Goal: Task Accomplishment & Management: Manage account settings

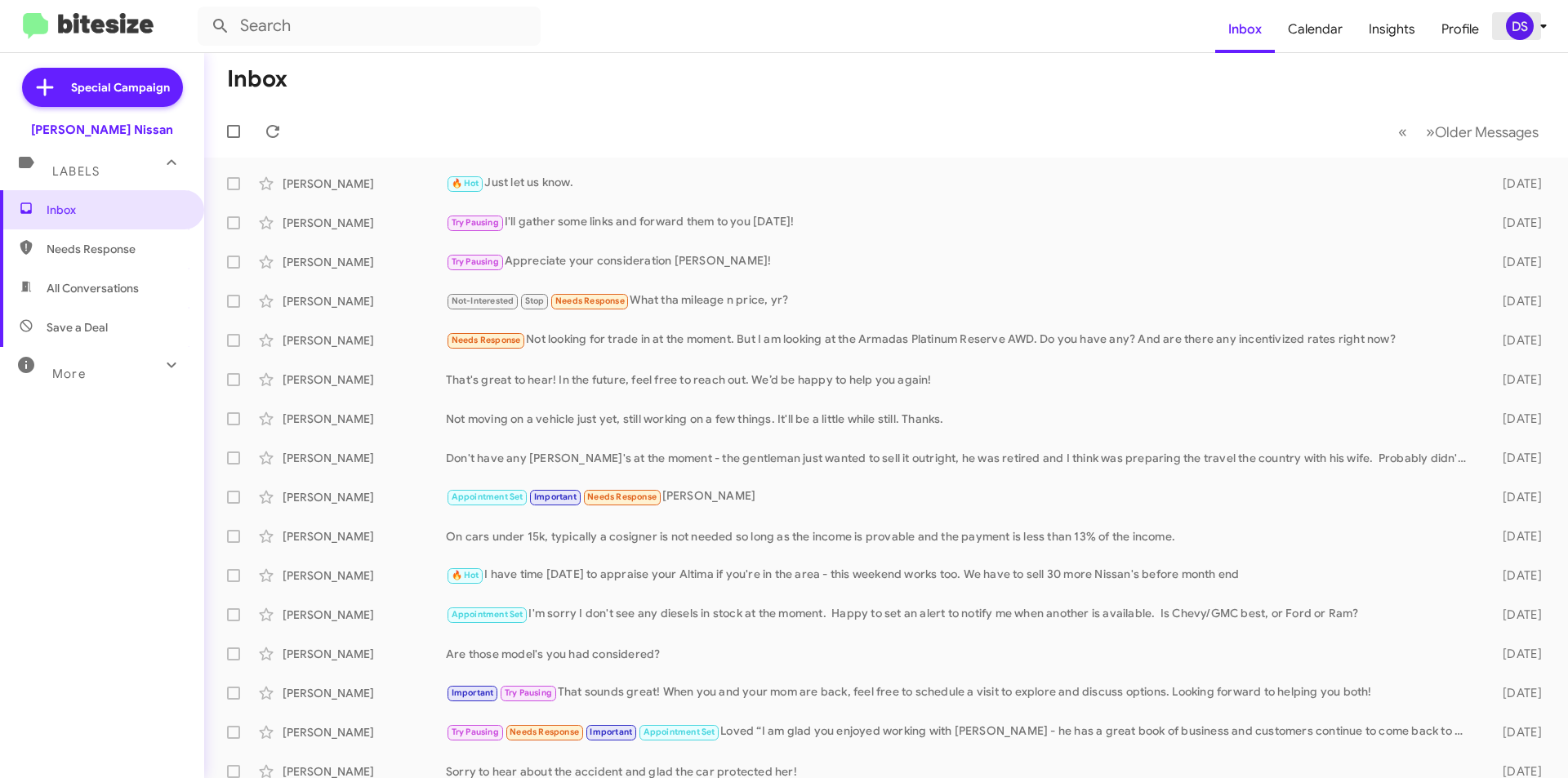
click at [1529, 25] on div "DS" at bounding box center [1520, 26] width 27 height 27
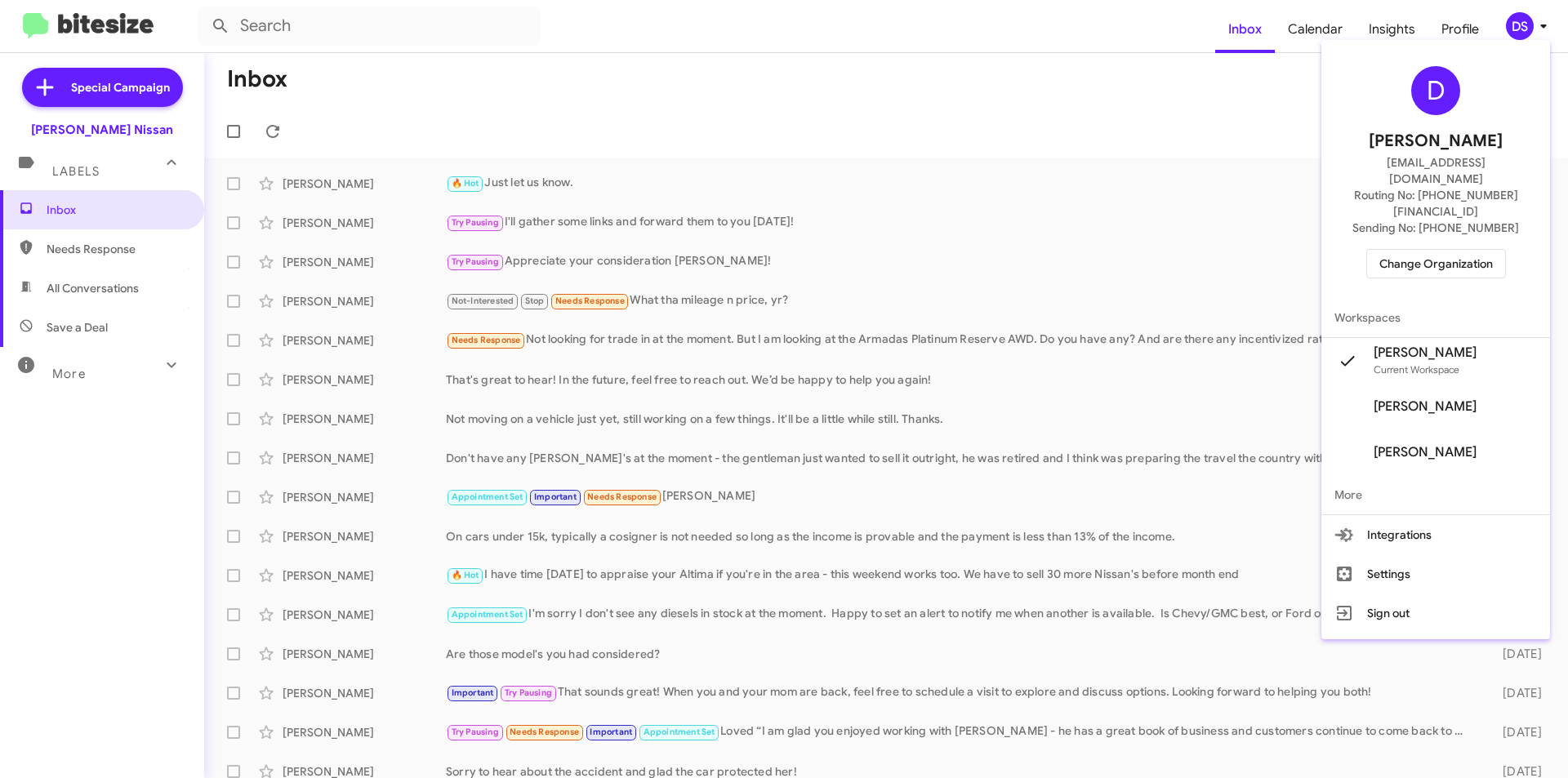
click at [1460, 250] on span "Change Organization" at bounding box center [1436, 264] width 113 height 27
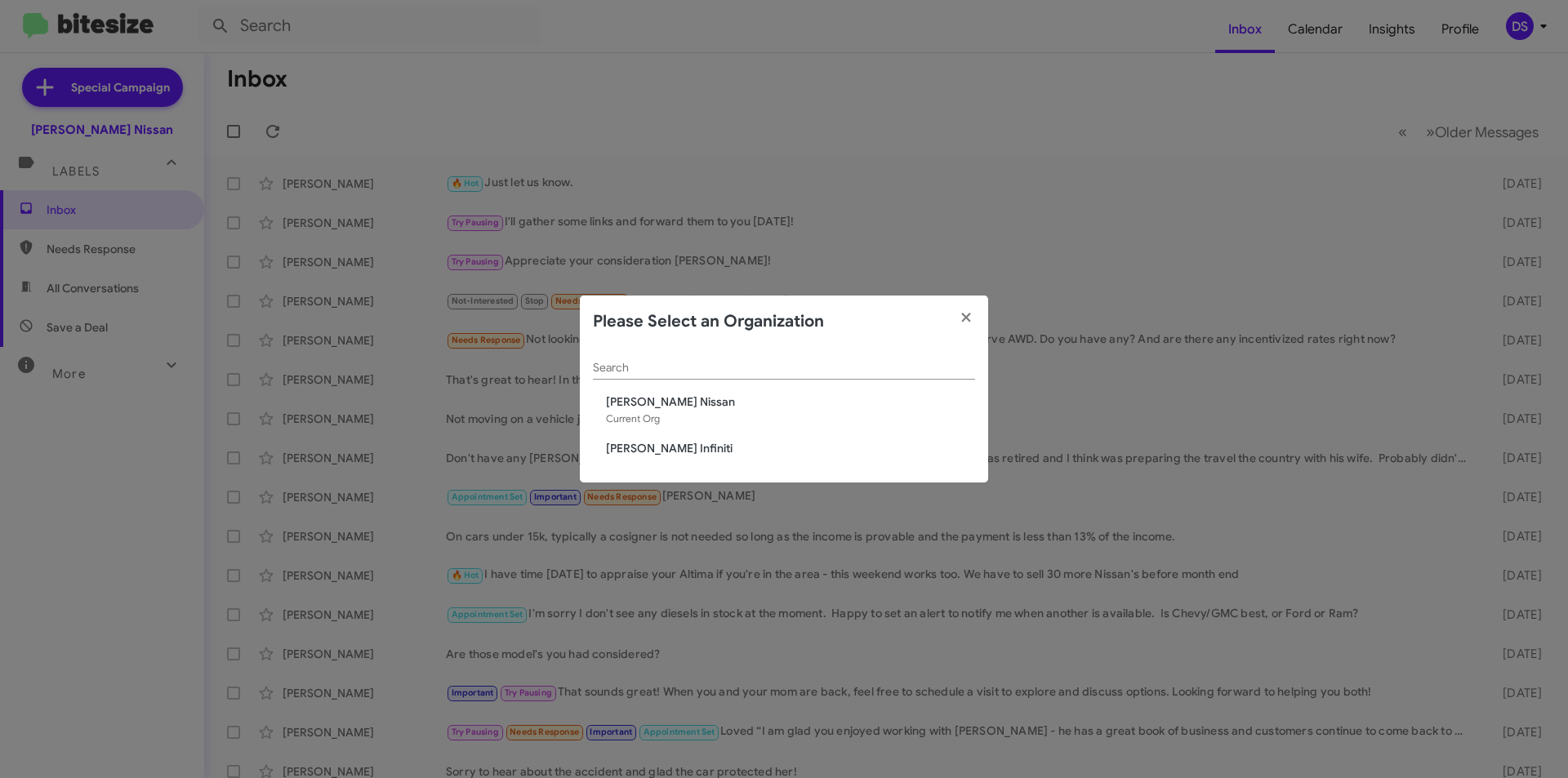
click at [647, 455] on span "[PERSON_NAME] Infiniti" at bounding box center [791, 448] width 369 height 16
click at [667, 449] on span "[PERSON_NAME] Infiniti" at bounding box center [791, 448] width 369 height 16
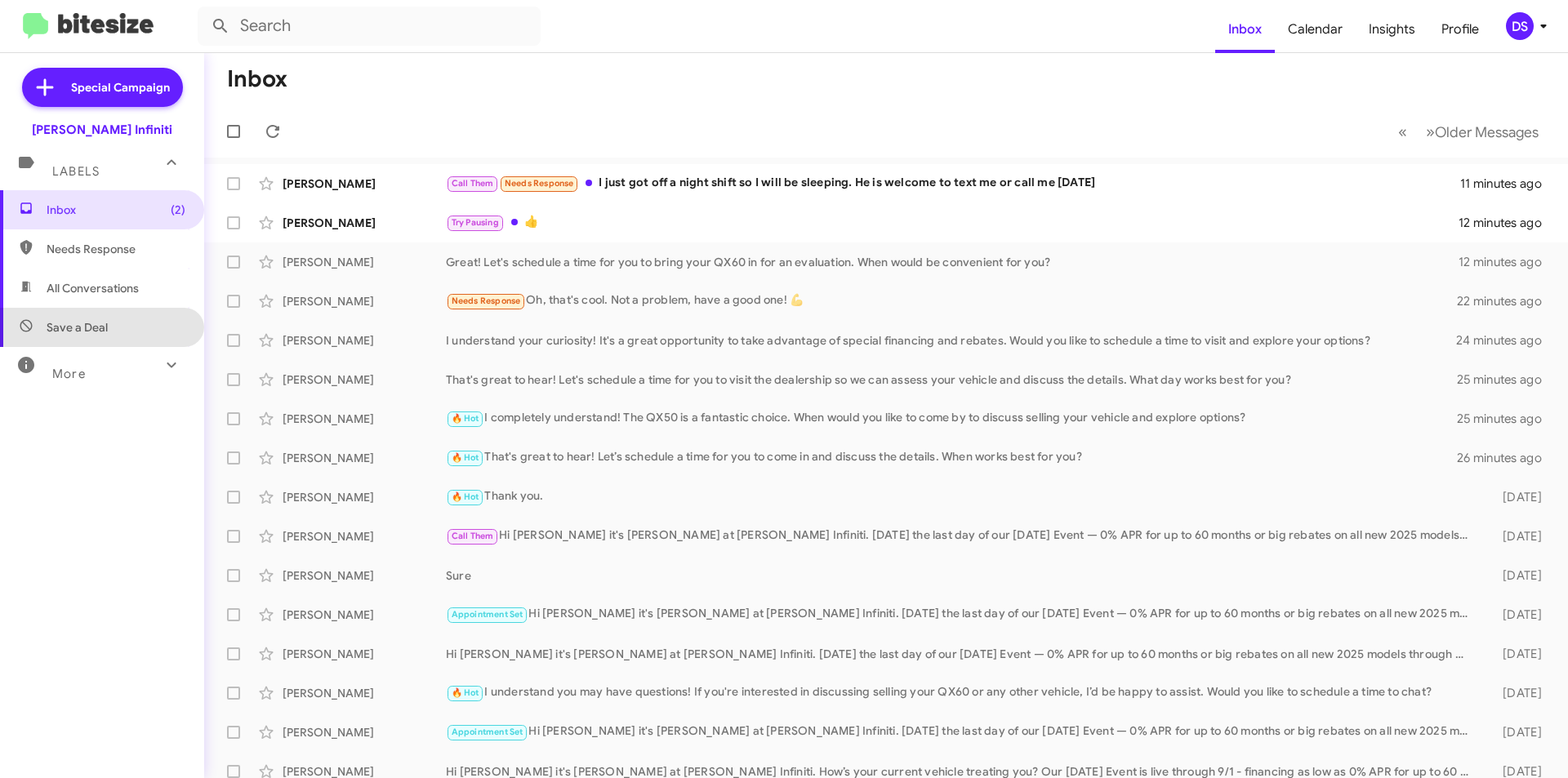
click at [114, 323] on span "Save a Deal" at bounding box center [102, 327] width 205 height 39
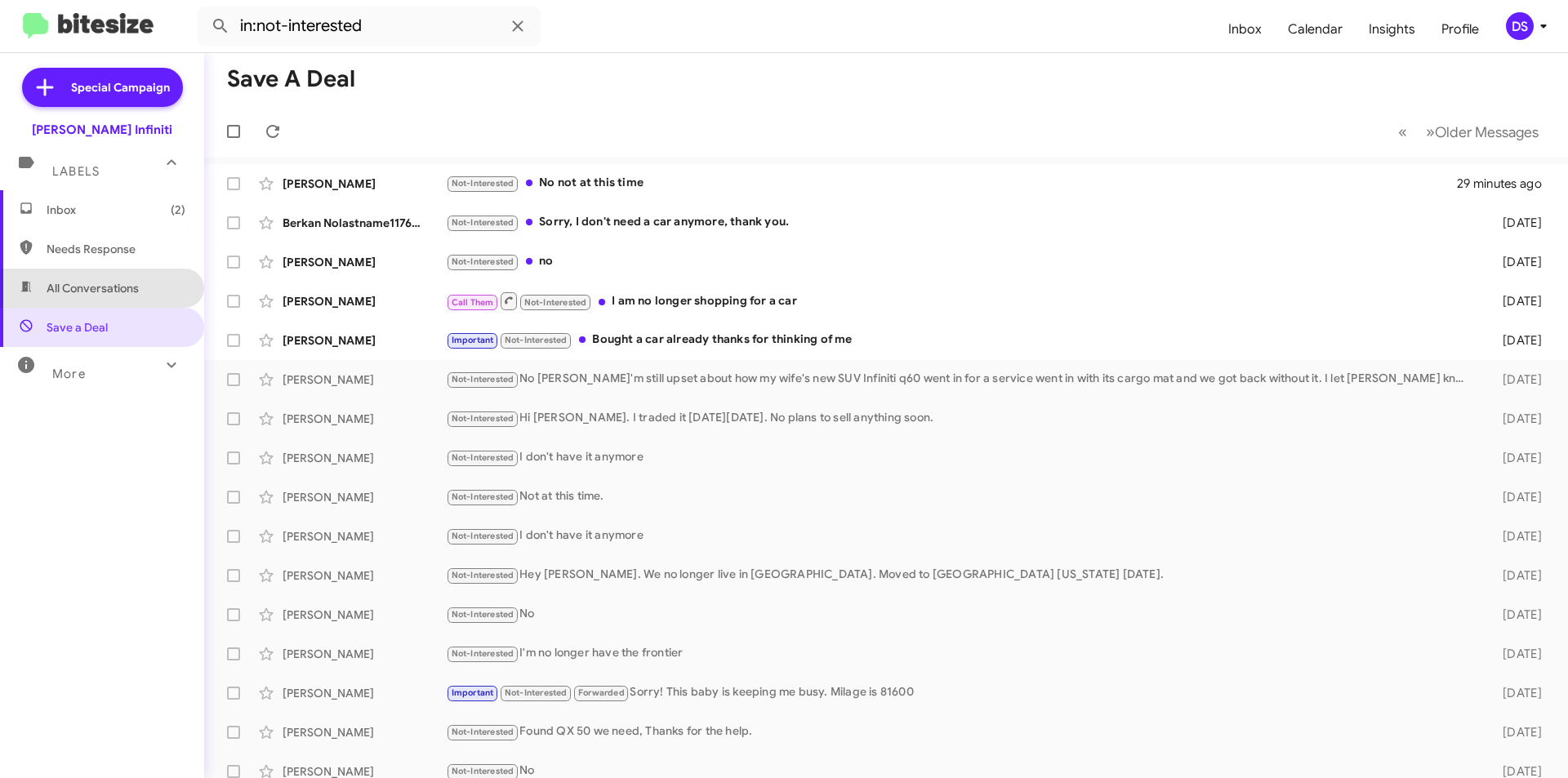
click at [119, 290] on span "All Conversations" at bounding box center [92, 289] width 92 height 16
type input "in:all-conversations"
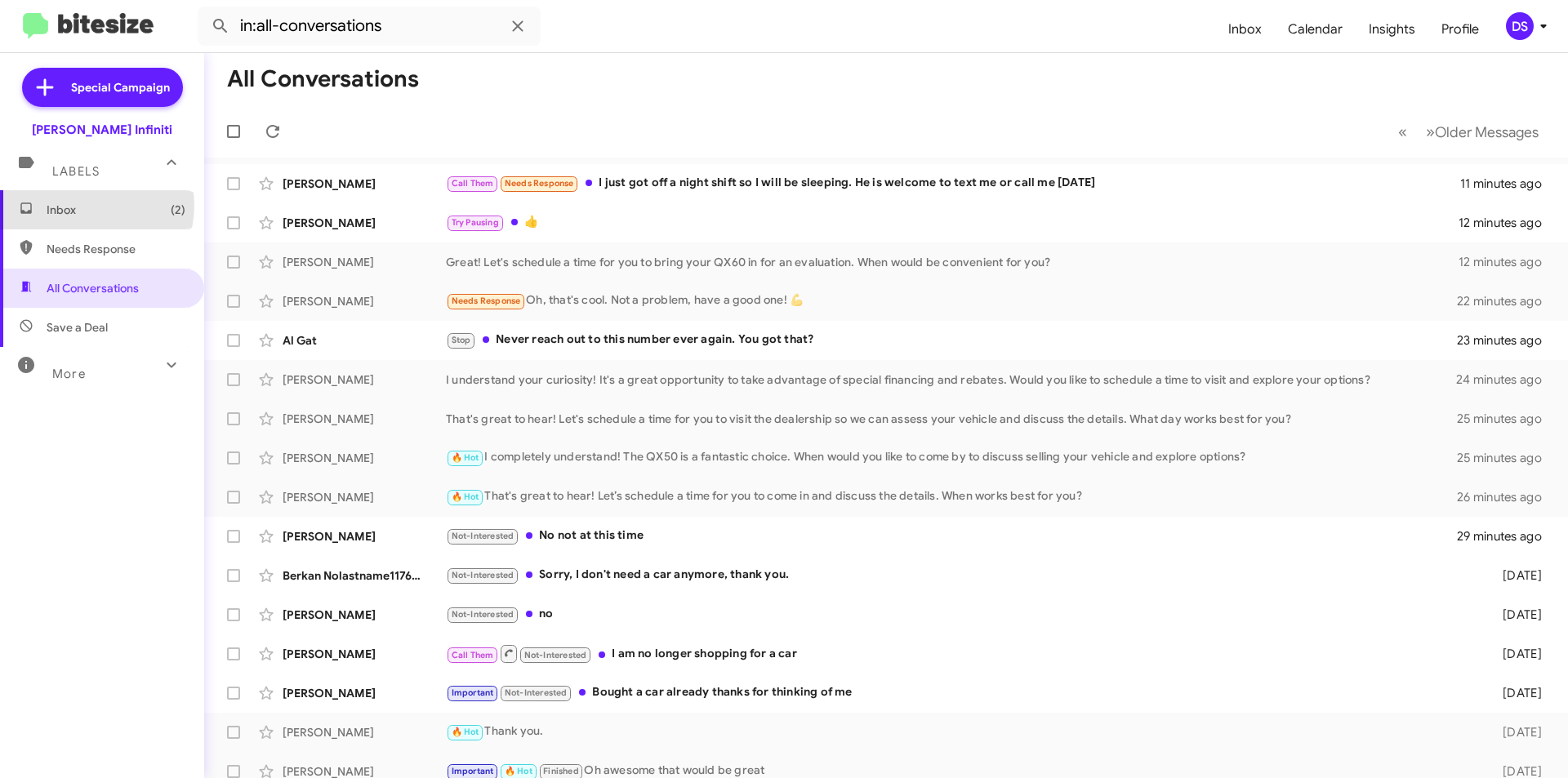
click at [92, 205] on span "Inbox (2)" at bounding box center [116, 210] width 139 height 16
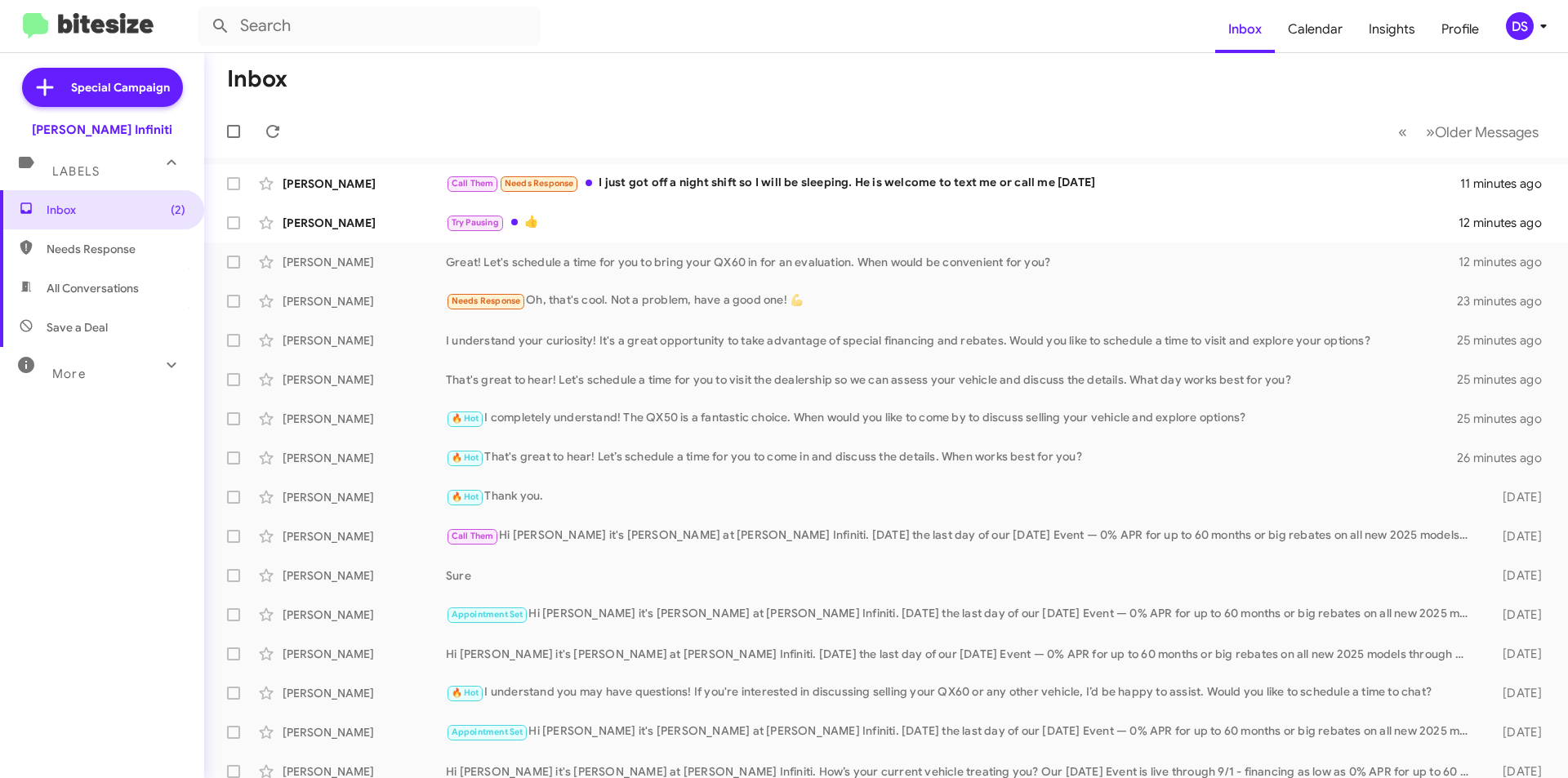
click at [1530, 21] on div "DS" at bounding box center [1520, 26] width 27 height 27
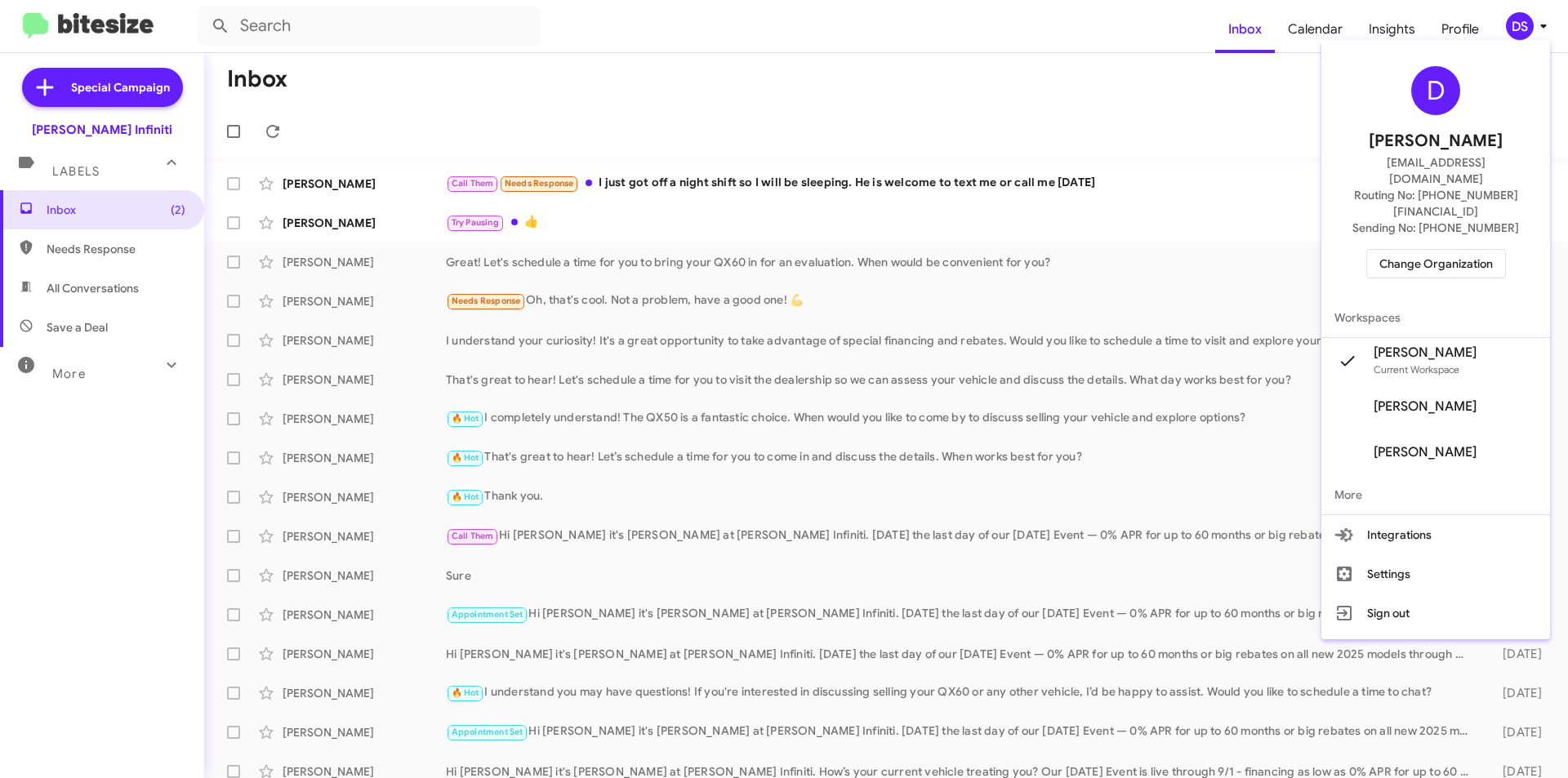
click at [1455, 250] on span "Change Organization" at bounding box center [1436, 264] width 113 height 27
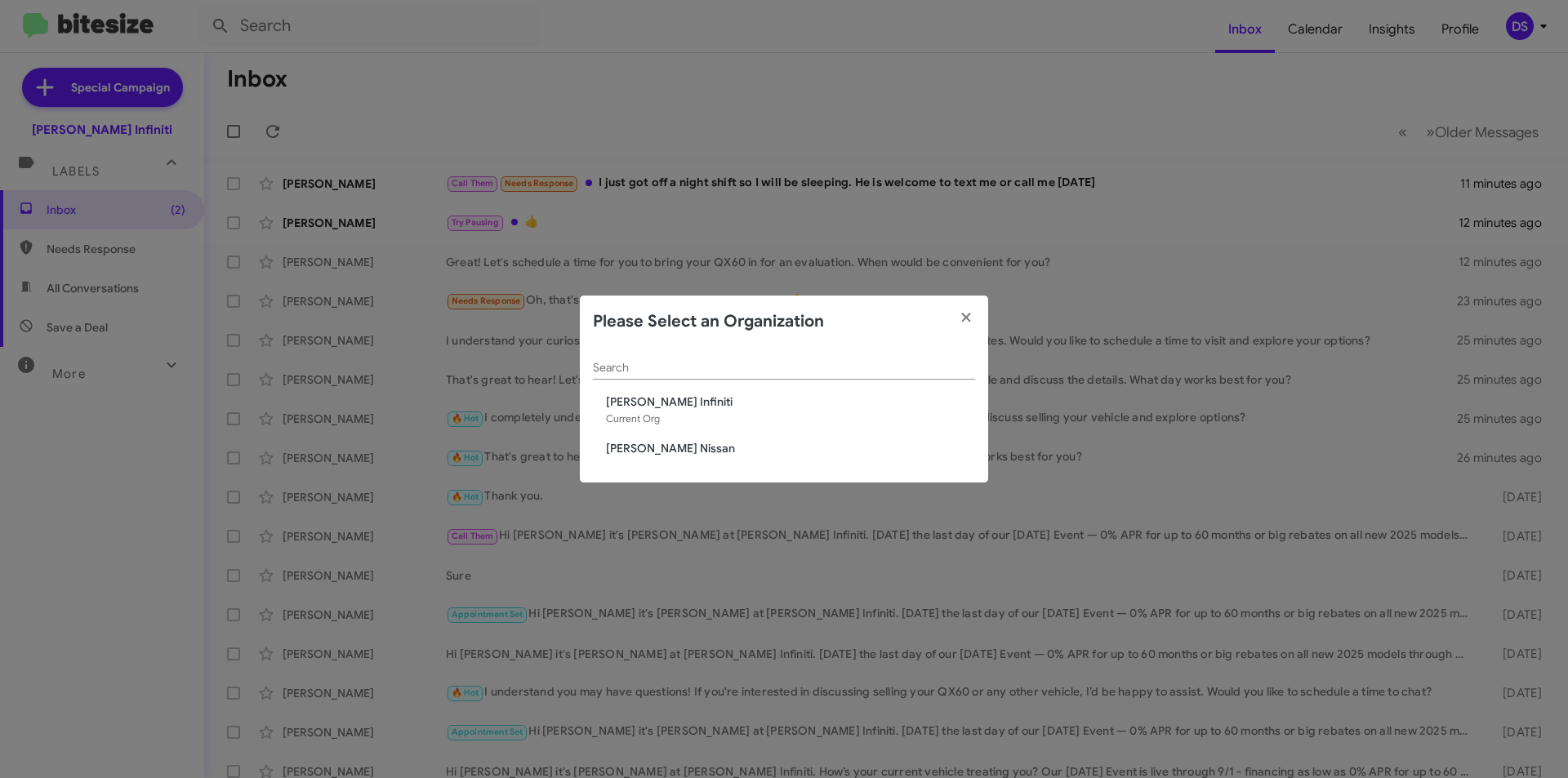
click at [650, 442] on span "[PERSON_NAME] Nissan" at bounding box center [791, 448] width 369 height 16
